Goal: Task Accomplishment & Management: Use online tool/utility

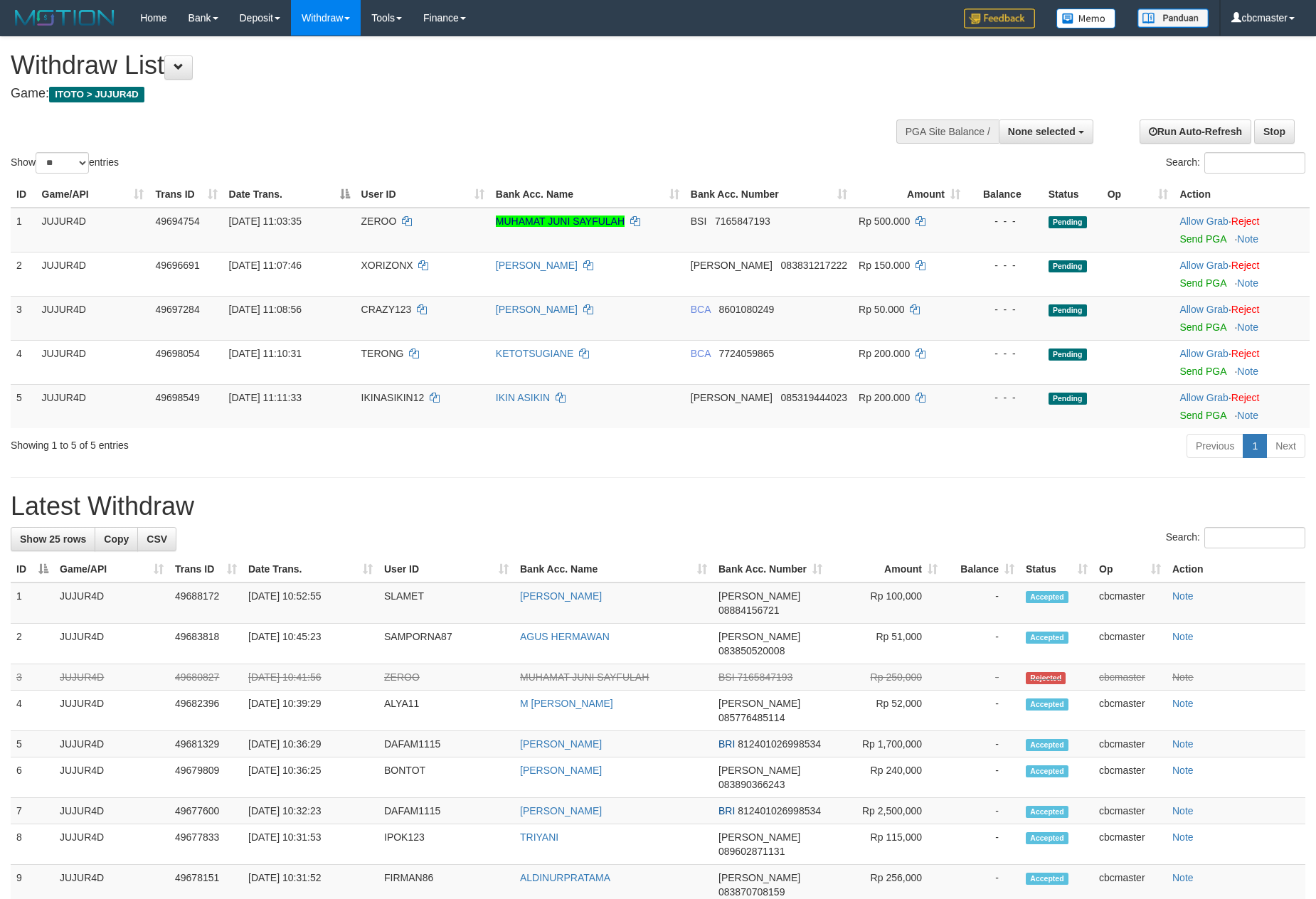
select select "**"
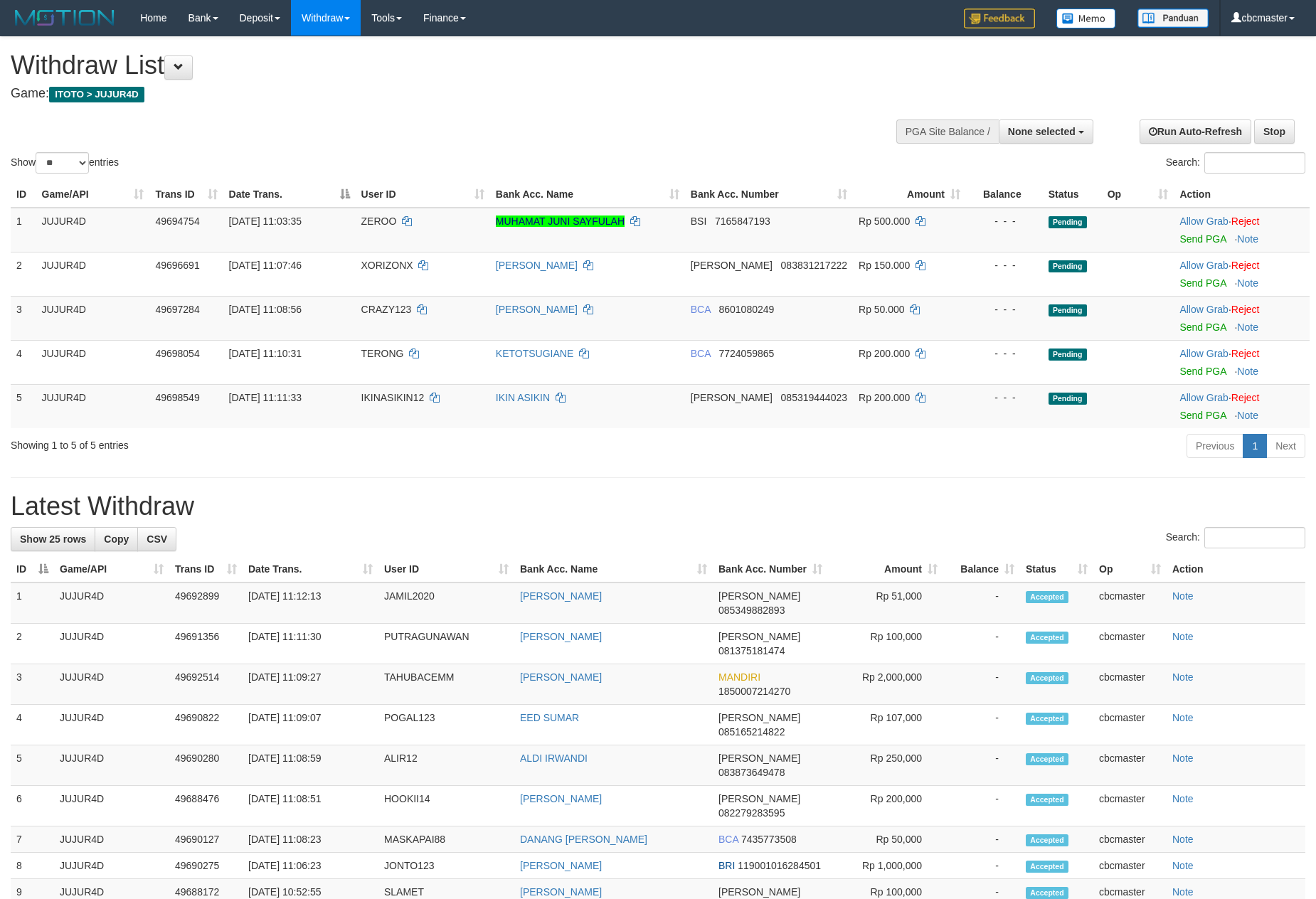
select select
select select "**"
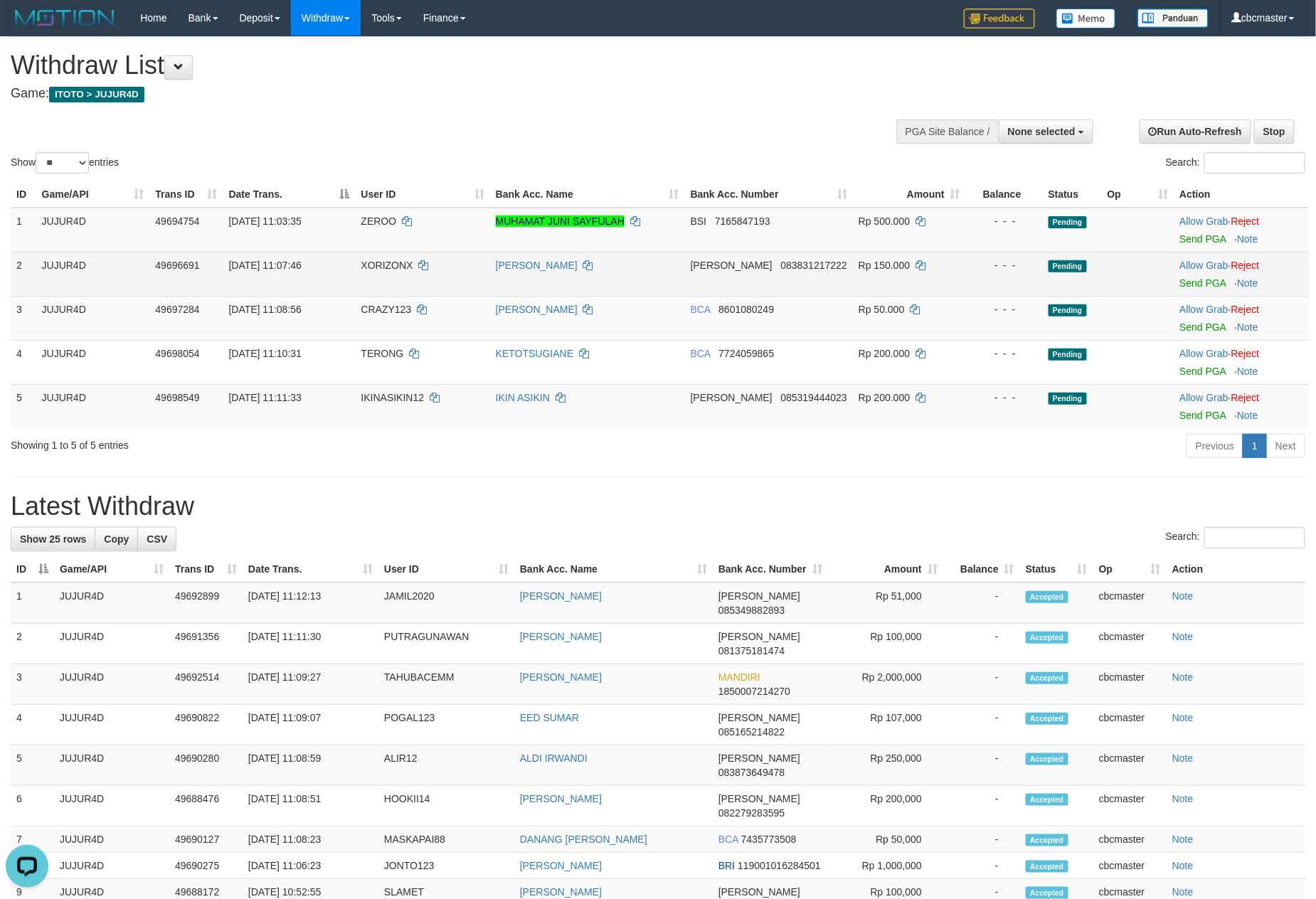
click at [394, 263] on span "XORIZONX" at bounding box center [387, 266] width 52 height 12
click at [397, 263] on span "XORIZONX" at bounding box center [387, 266] width 52 height 12
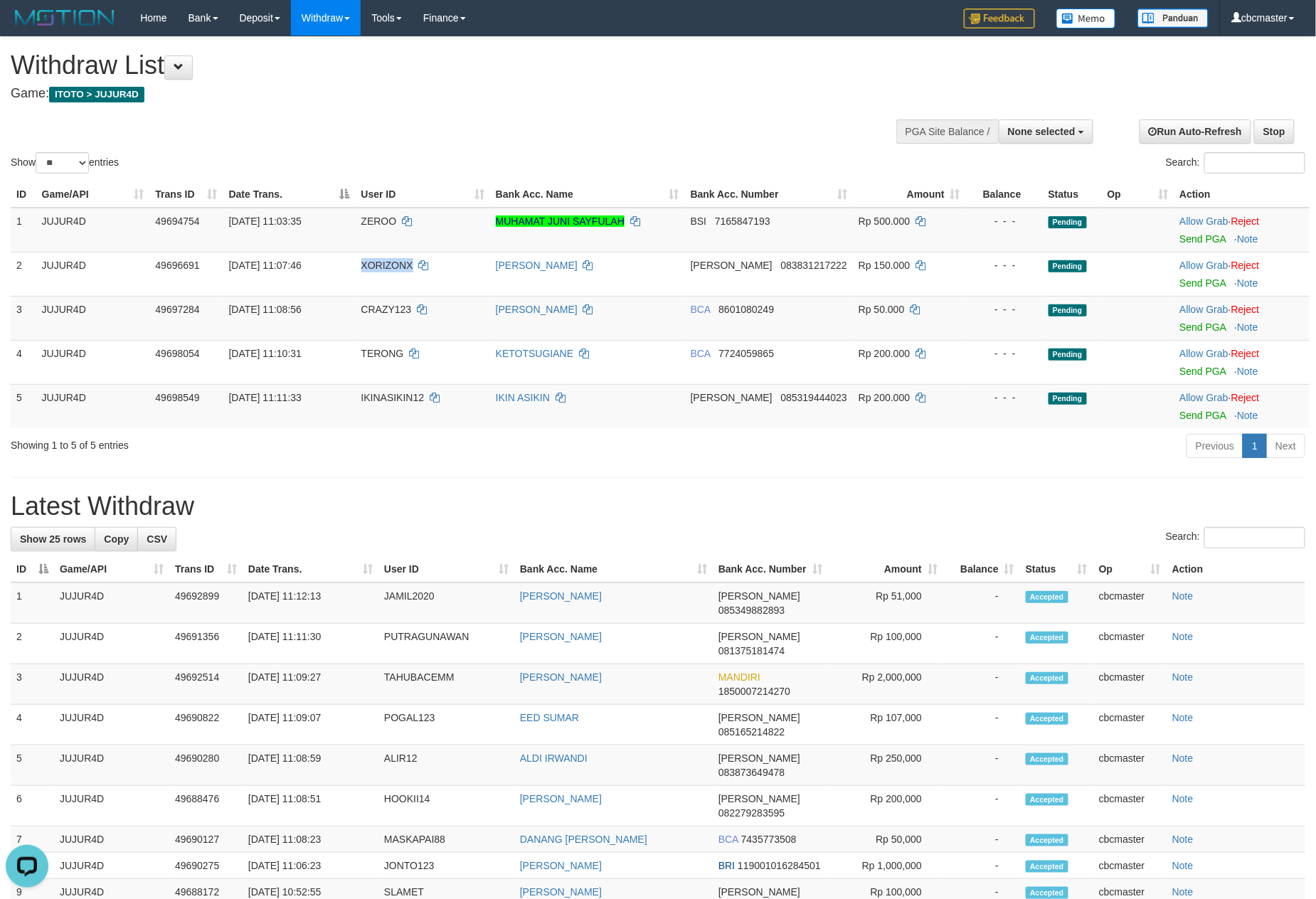
copy span "XORIZONX"
click at [401, 317] on td "CRAZY123" at bounding box center [423, 318] width 134 height 44
drag, startPoint x: 381, startPoint y: 309, endPoint x: 375, endPoint y: 302, distance: 9.2
click at [380, 308] on span "CRAZY123" at bounding box center [386, 310] width 50 height 12
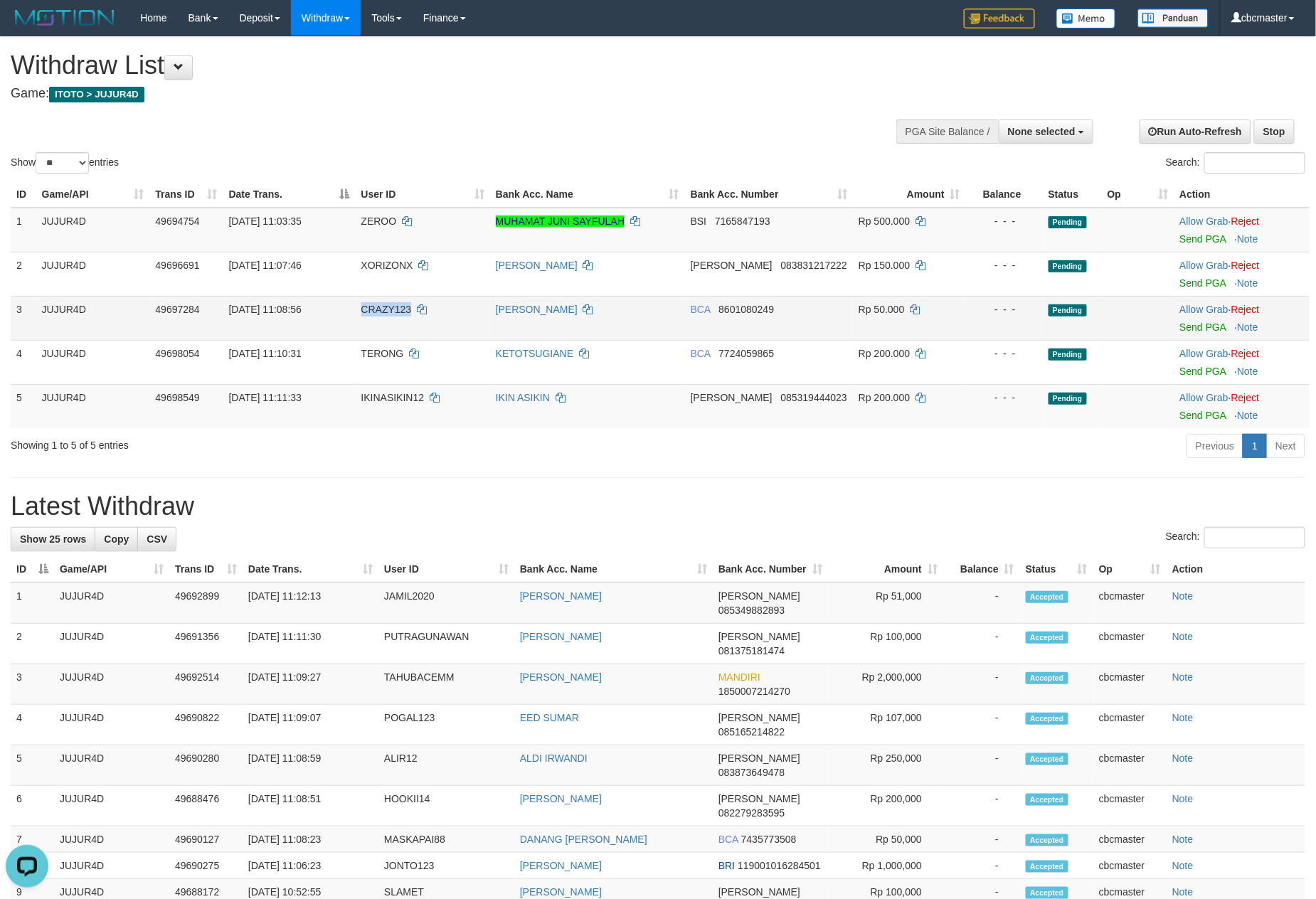
copy span "CRAZY123"
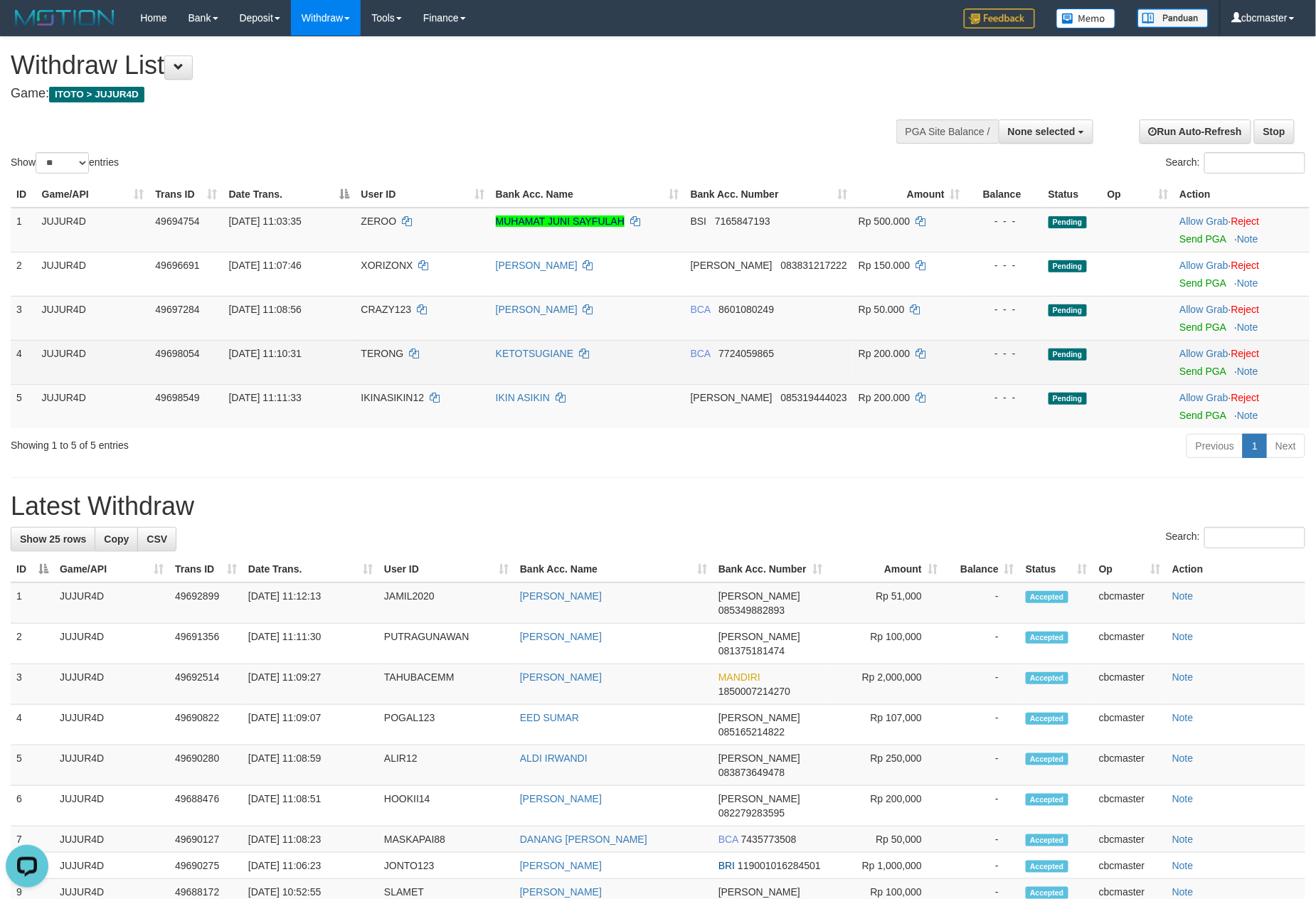
click at [383, 348] on span "TERONG" at bounding box center [383, 353] width 42 height 12
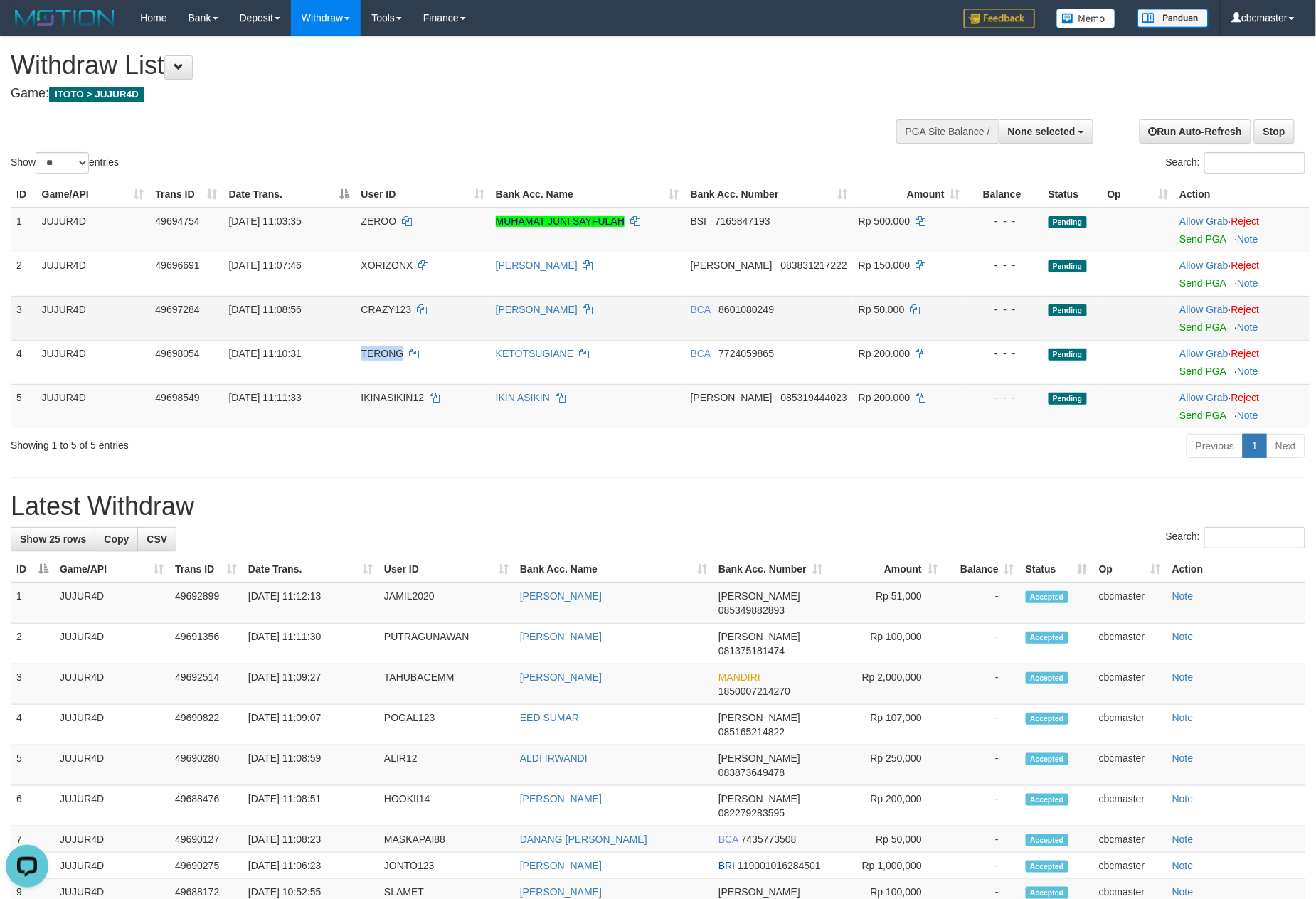
drag, startPoint x: 396, startPoint y: 353, endPoint x: 390, endPoint y: 318, distance: 35.5
click at [397, 353] on span "TERONG" at bounding box center [383, 353] width 42 height 12
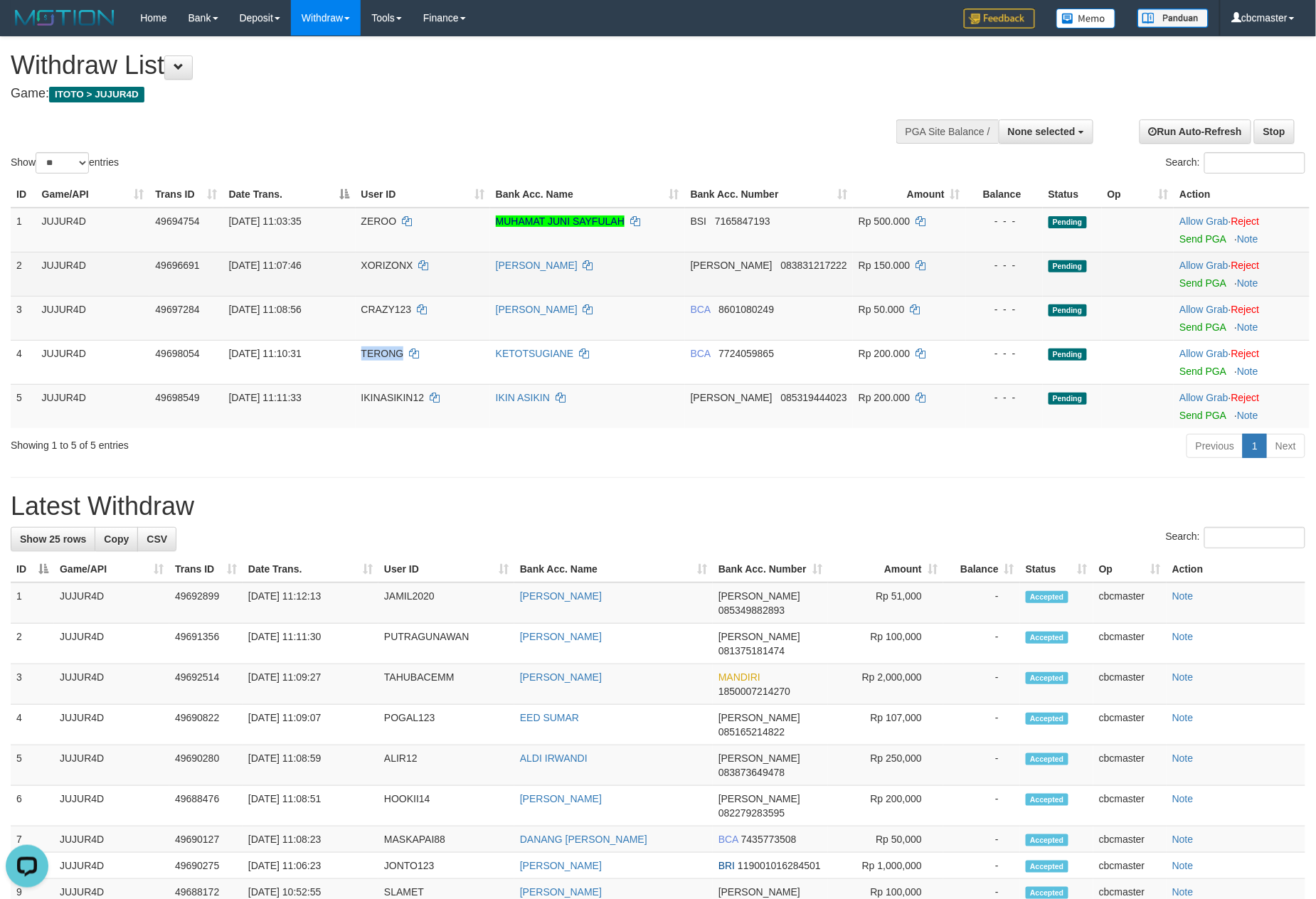
copy span "TERONG"
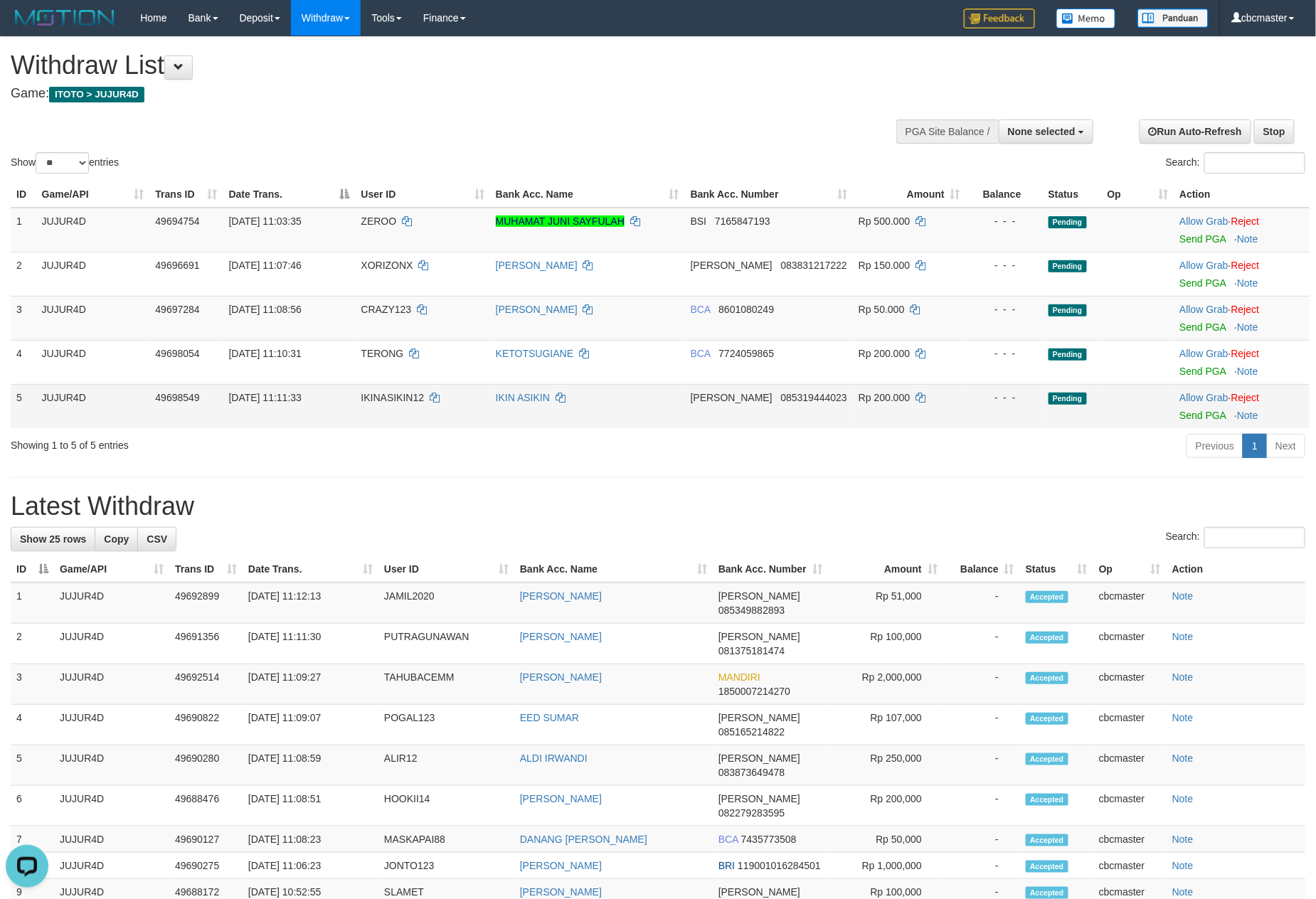
click at [397, 394] on span "IKINASIKIN12" at bounding box center [393, 398] width 64 height 12
click at [372, 398] on span "IKINASIKIN12" at bounding box center [393, 398] width 64 height 12
copy span "IKINASIKIN12"
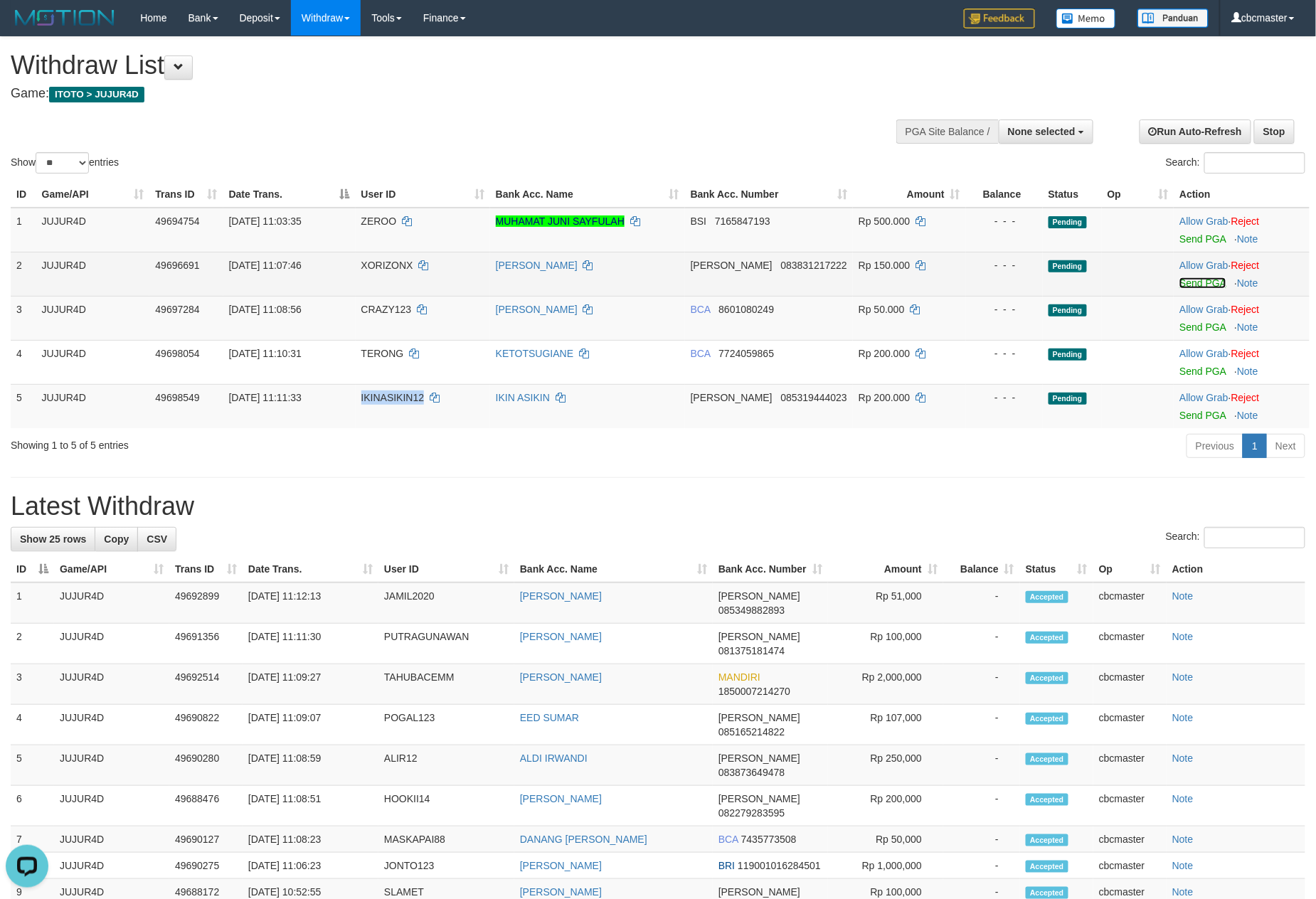
click at [1184, 285] on link "Send PGA" at bounding box center [1202, 283] width 46 height 12
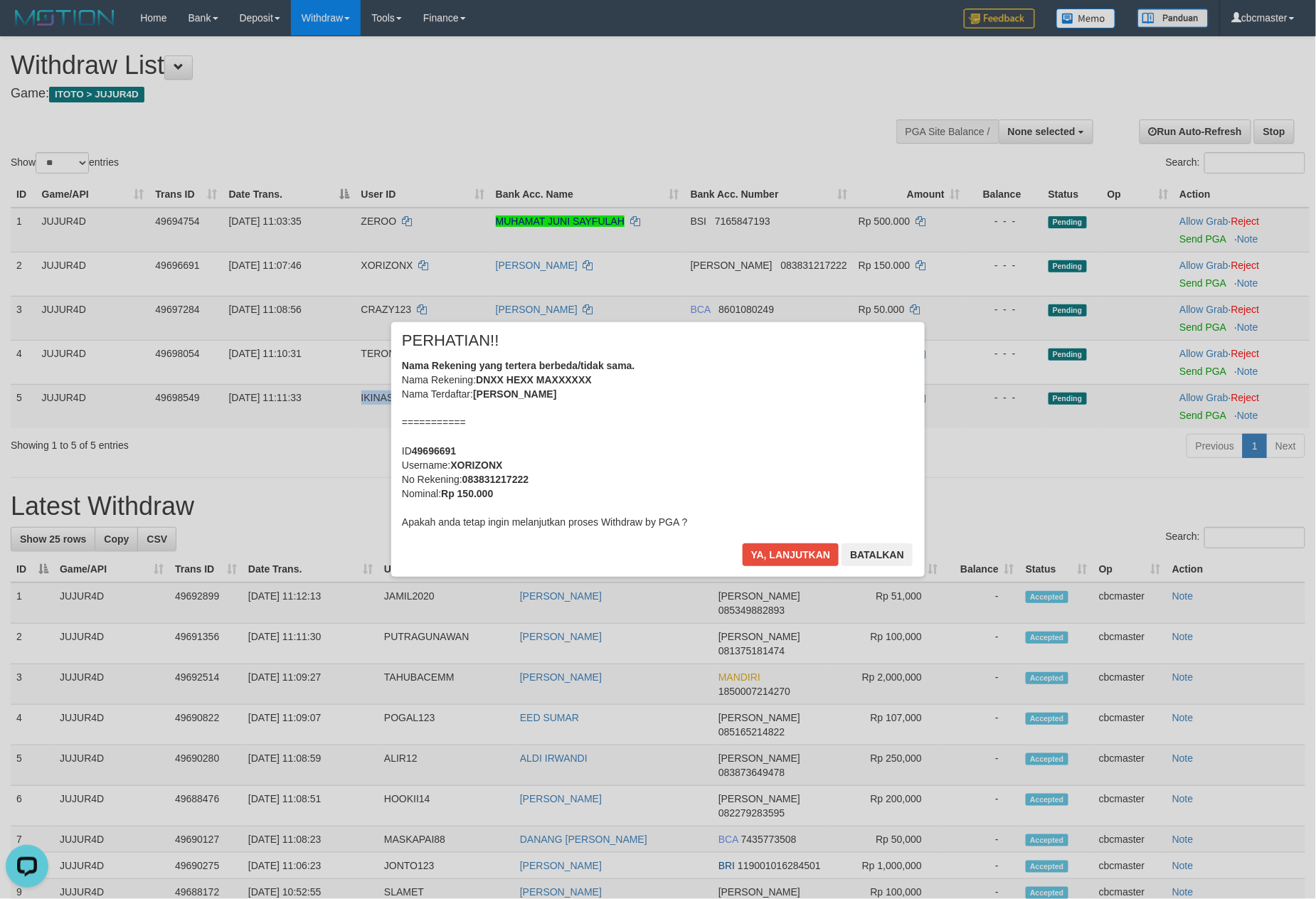
click at [535, 353] on div "PERHATIAN!!" at bounding box center [657, 345] width 512 height 26
click at [743, 543] on button "Ya, lanjutkan" at bounding box center [791, 554] width 96 height 23
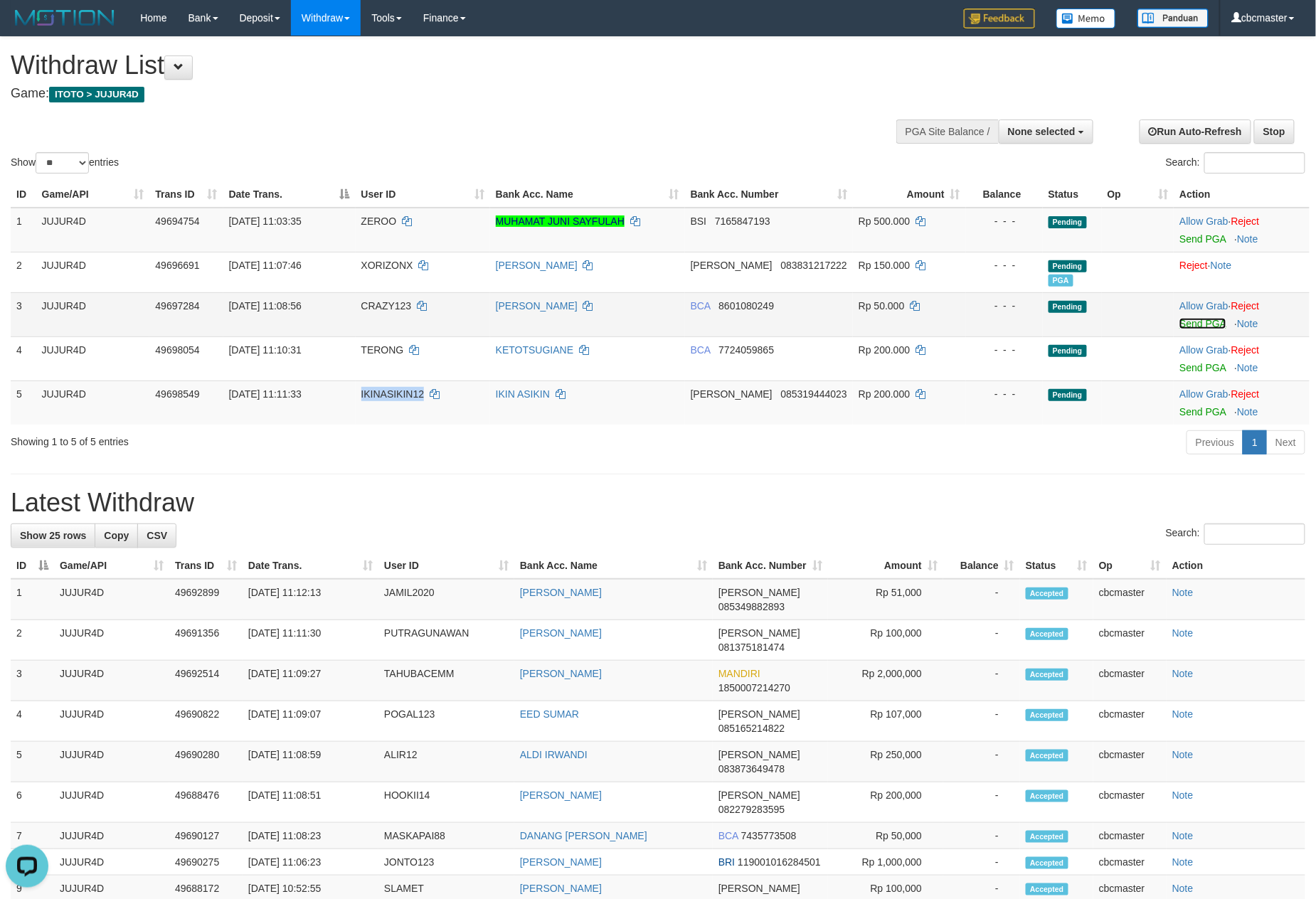
click at [1195, 322] on link "Send PGA" at bounding box center [1202, 324] width 46 height 12
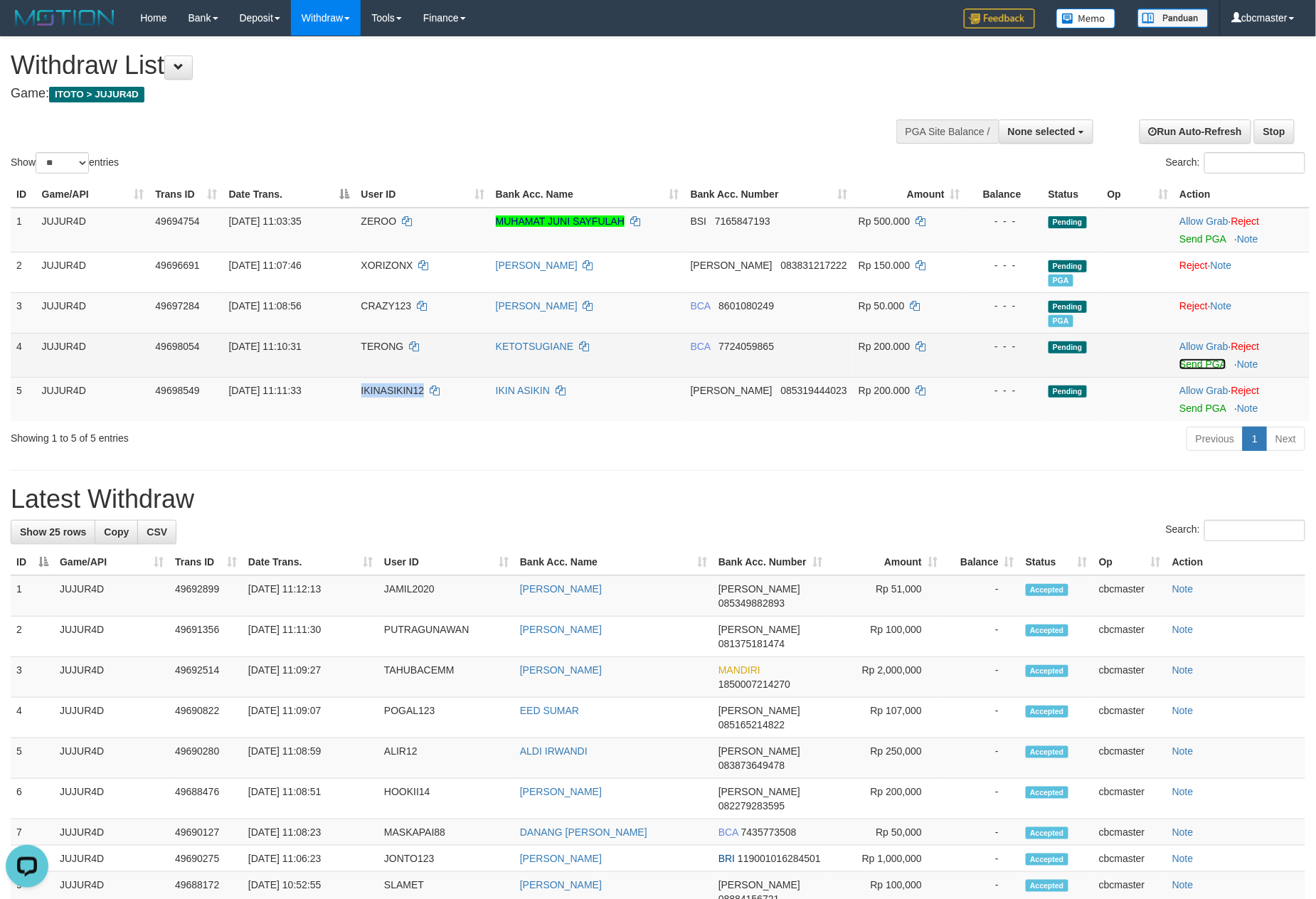
click at [1187, 369] on link "Send PGA" at bounding box center [1202, 364] width 46 height 12
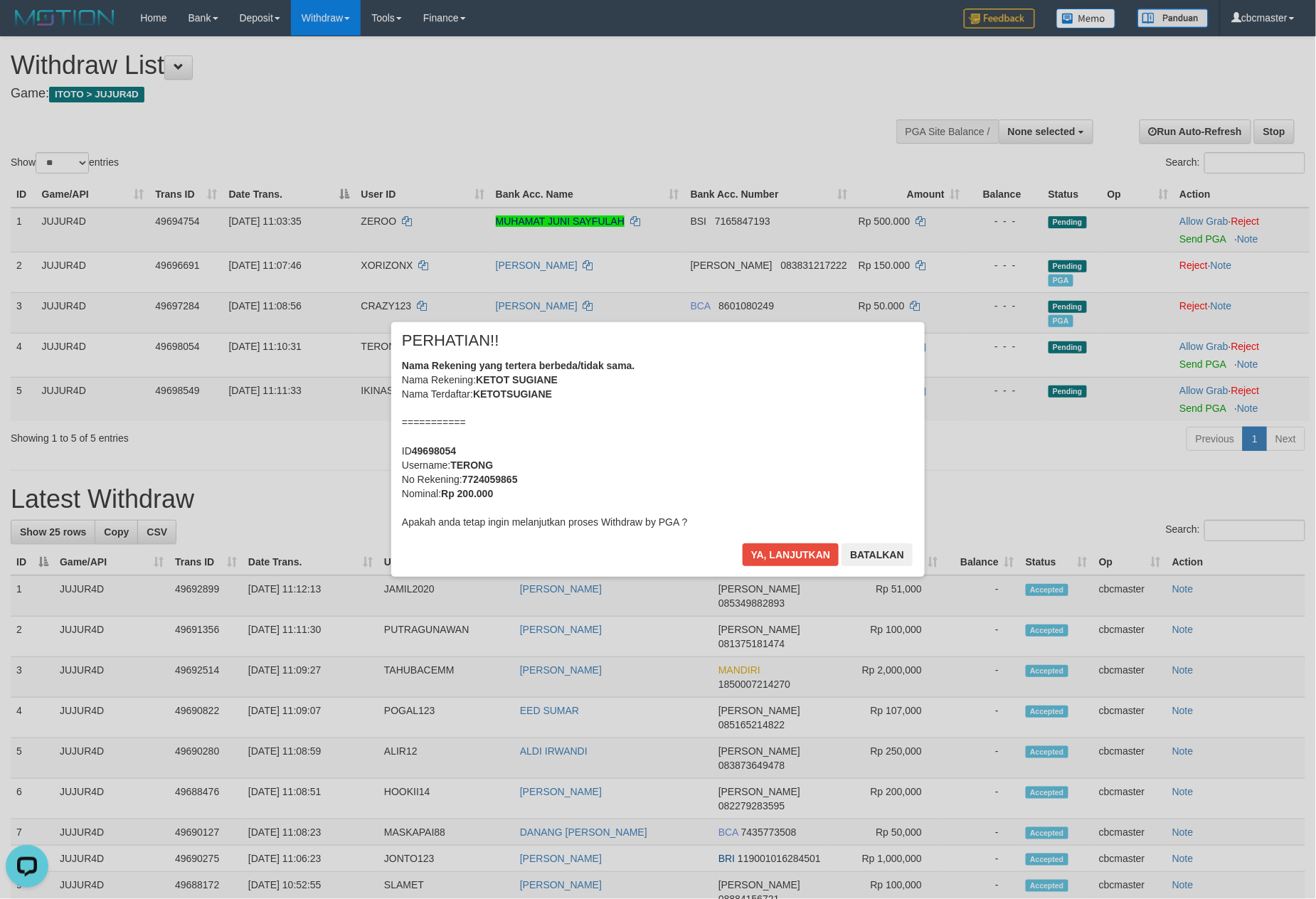
click at [690, 451] on div "Nama Rekening yang tertera berbeda/tidak sama. Nama Rekening: KETOT SUGIANE Nam…" at bounding box center [657, 444] width 512 height 171
click at [743, 543] on button "Ya, lanjutkan" at bounding box center [791, 554] width 96 height 23
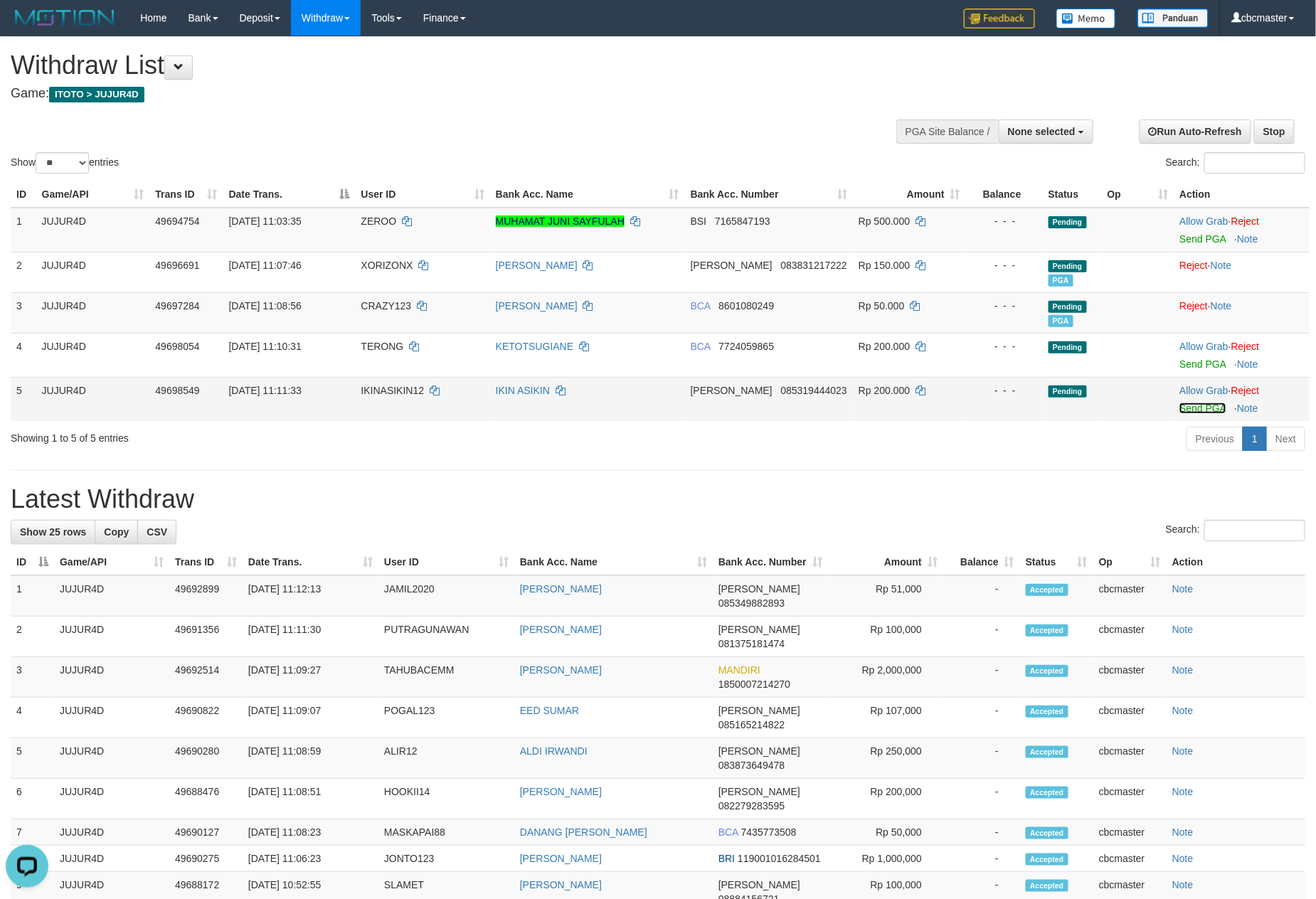
click at [1182, 404] on link "Send PGA" at bounding box center [1202, 408] width 46 height 12
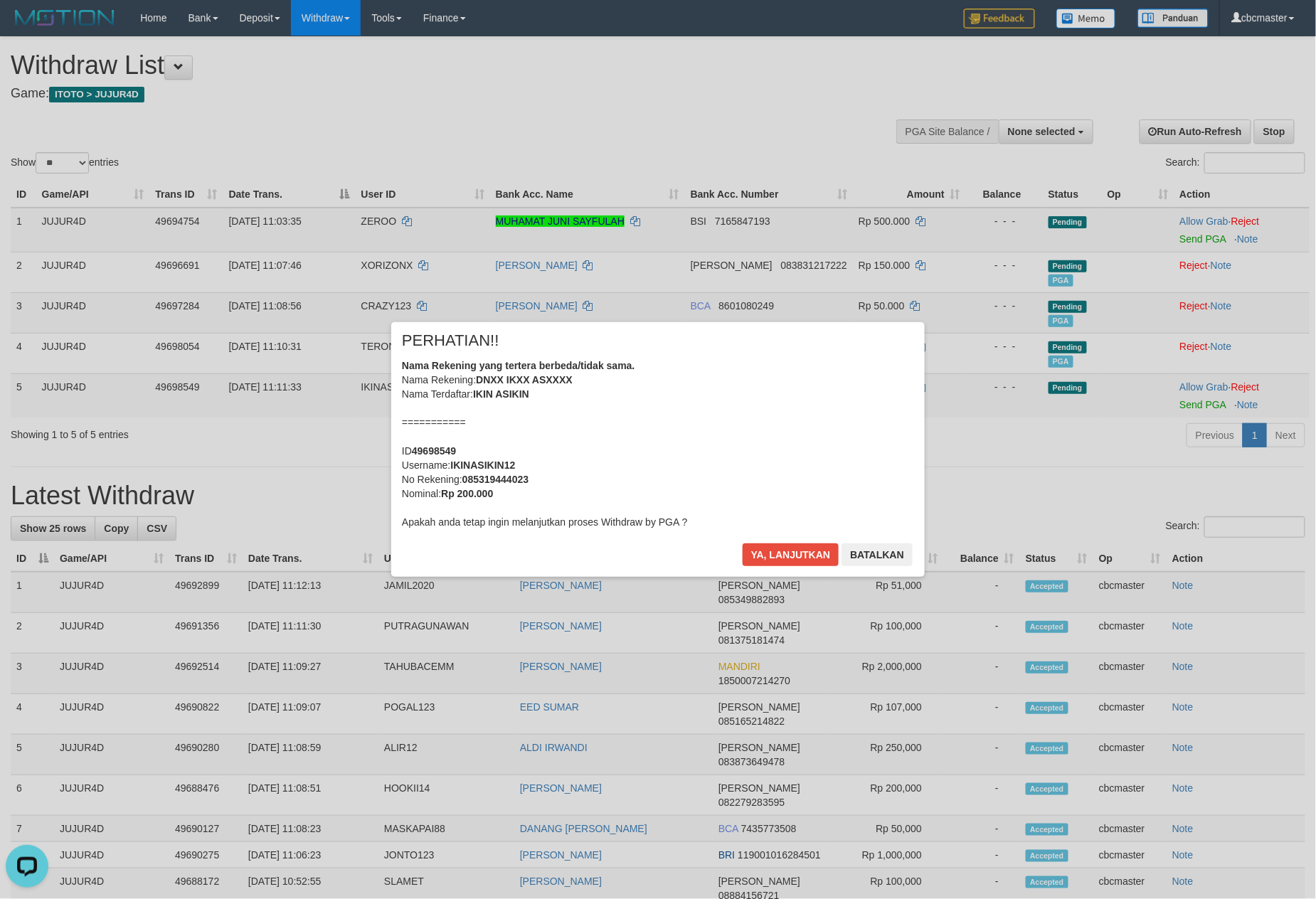
click at [816, 414] on div "Nama Rekening yang tertera berbeda/tidak sama. Nama Rekening: DNXX IKXX ASXXXX …" at bounding box center [657, 444] width 512 height 171
click at [814, 424] on div "Nama Rekening yang tertera berbeda/tidak sama. Nama Rekening: DNXX IKXX ASXXXX …" at bounding box center [657, 444] width 512 height 171
click at [743, 543] on button "Ya, lanjutkan" at bounding box center [791, 554] width 96 height 23
